Goal: Information Seeking & Learning: Check status

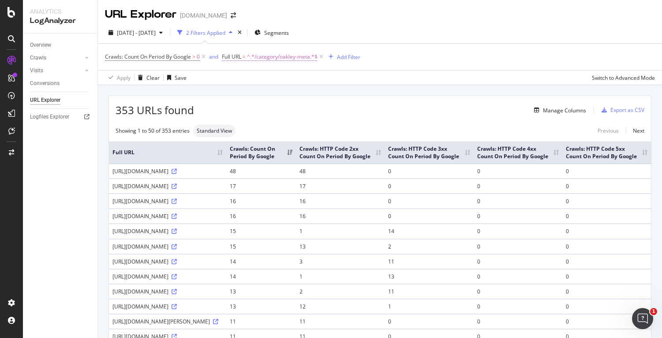
click at [299, 59] on span "^.*/category/oakley-meta.*$" at bounding box center [282, 57] width 71 height 12
click at [278, 89] on input "/category/oakley-meta" at bounding box center [272, 94] width 83 height 14
paste input "W0OW8001?variant=888392690388"
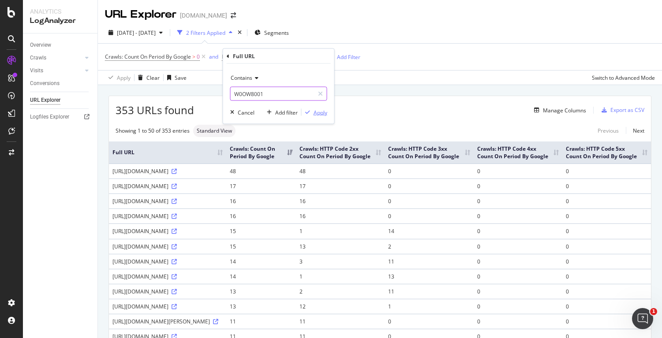
type input "W0OW8001"
click at [322, 112] on div "Apply" at bounding box center [320, 111] width 14 height 7
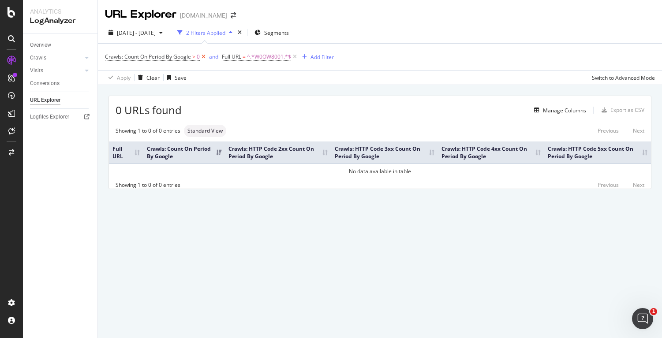
click at [203, 57] on icon at bounding box center [203, 56] width 7 height 9
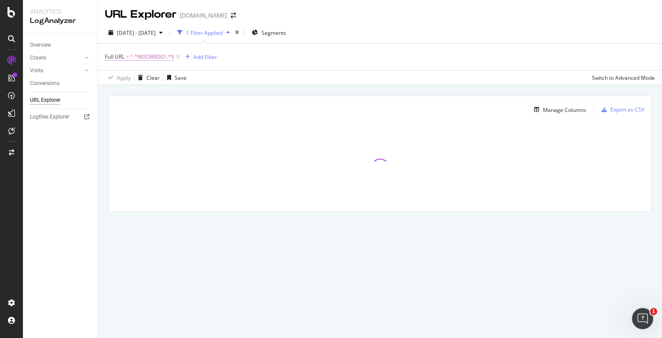
click at [156, 58] on span "^.*W0OW8001.*$" at bounding box center [152, 57] width 44 height 12
click at [133, 112] on div "Cancel" at bounding box center [128, 111] width 17 height 7
